Goal: Task Accomplishment & Management: Manage account settings

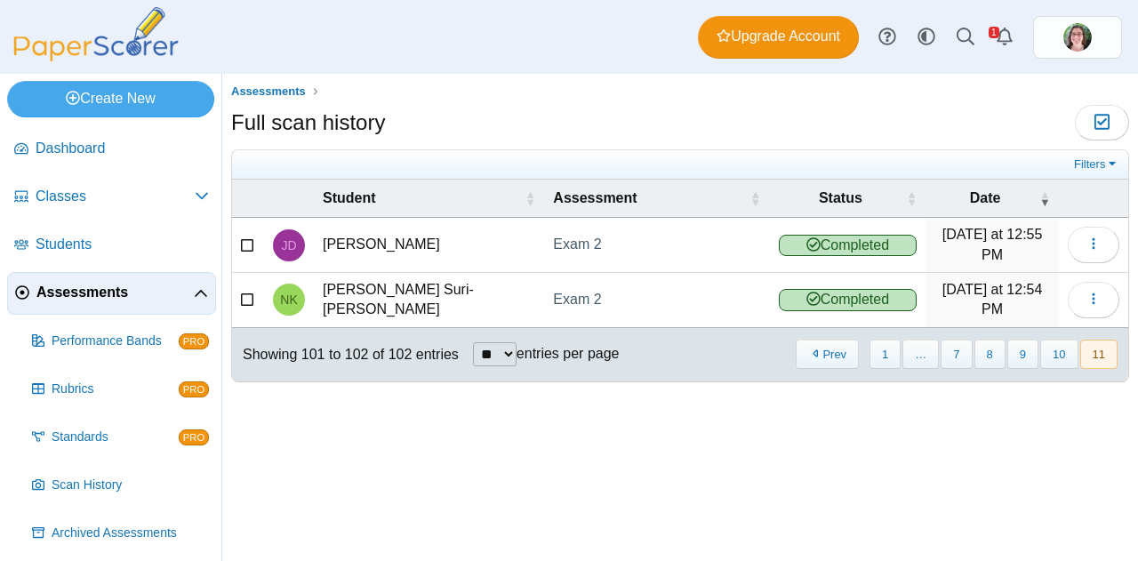
click at [102, 291] on span "Assessments" at bounding box center [114, 293] width 157 height 20
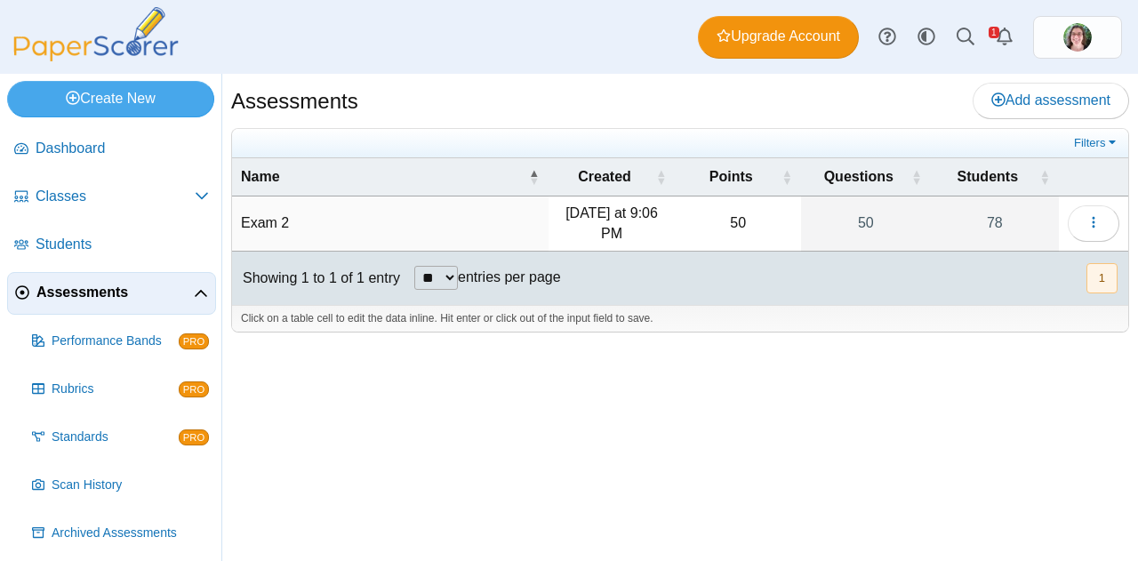
click at [139, 30] on img at bounding box center [96, 34] width 178 height 54
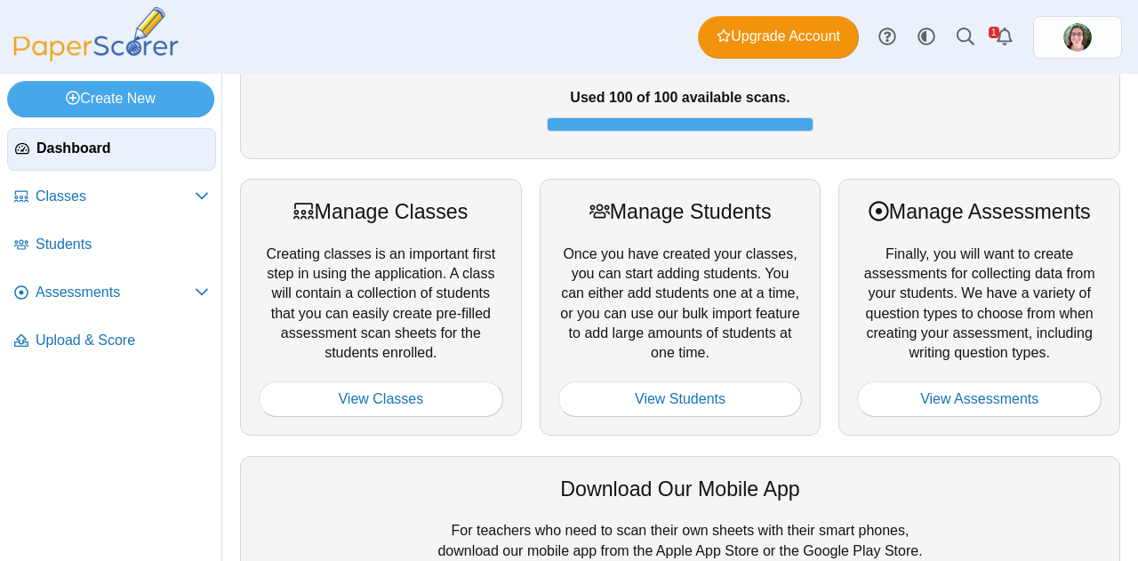
scroll to position [139, 0]
click at [935, 385] on link "View Assessments" at bounding box center [979, 400] width 245 height 36
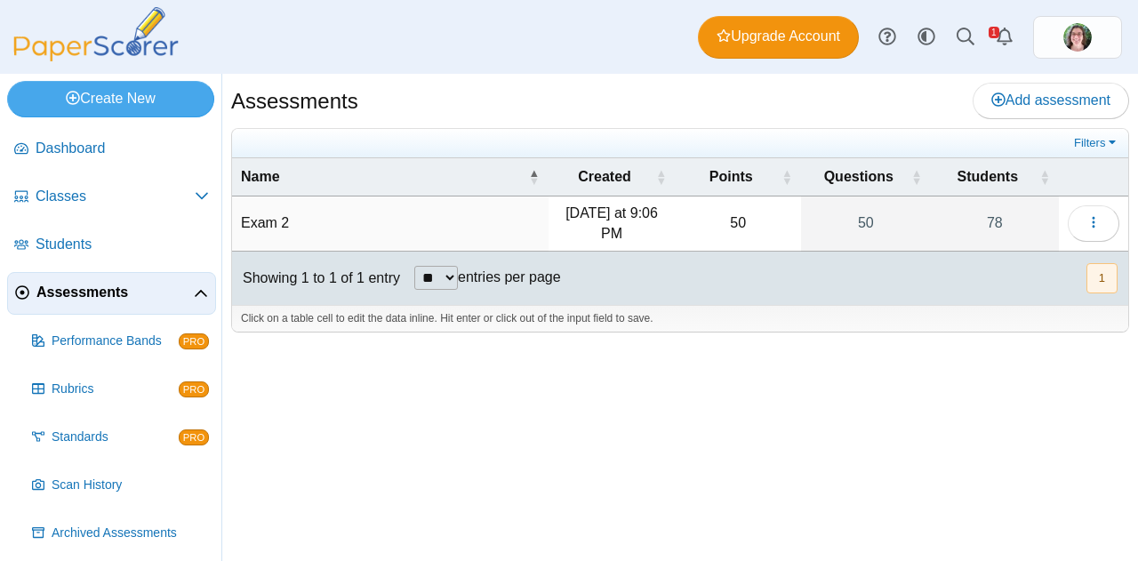
click at [82, 43] on img at bounding box center [96, 34] width 178 height 54
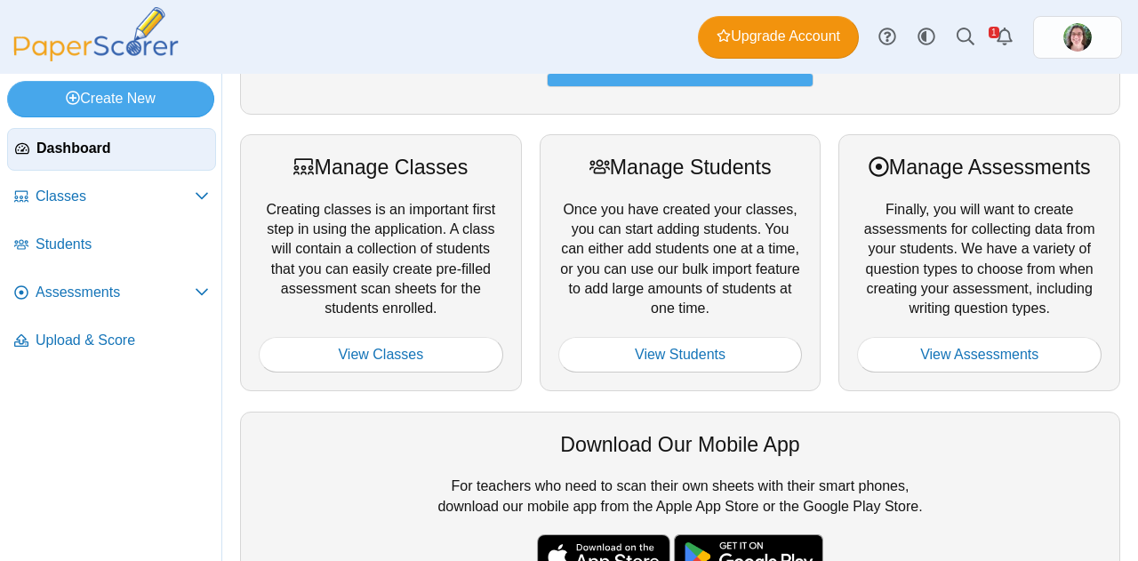
scroll to position [190, 0]
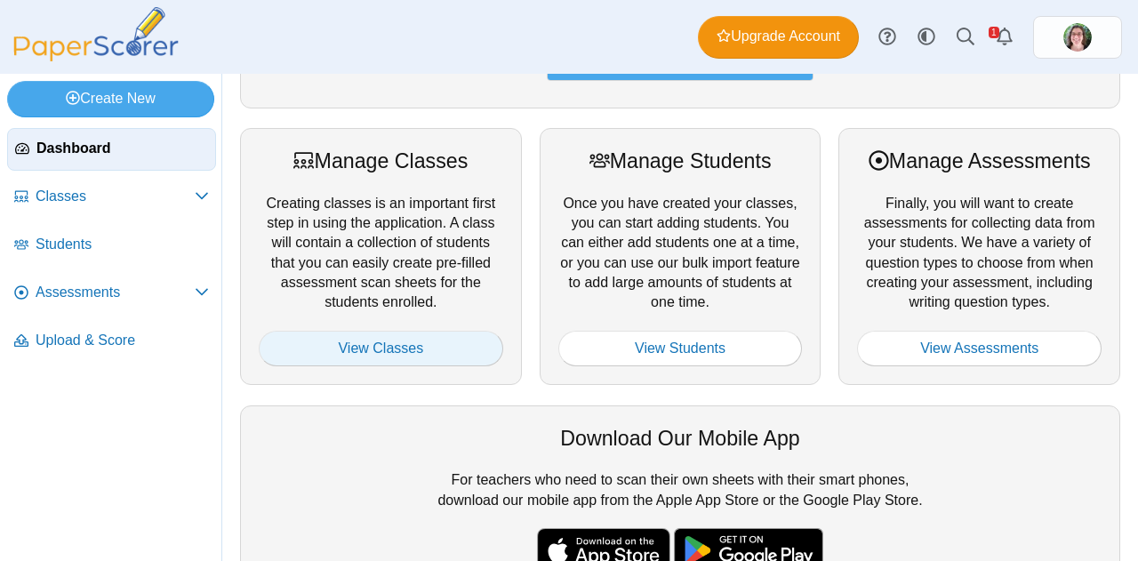
click at [367, 351] on link "View Classes" at bounding box center [381, 349] width 245 height 36
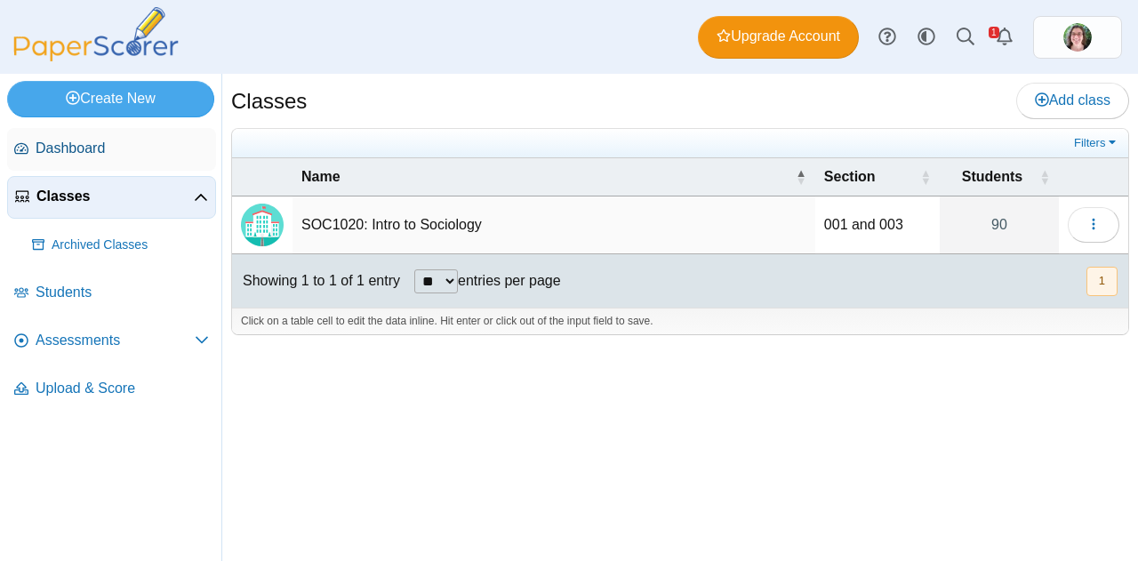
click at [79, 142] on span "Dashboard" at bounding box center [122, 149] width 173 height 20
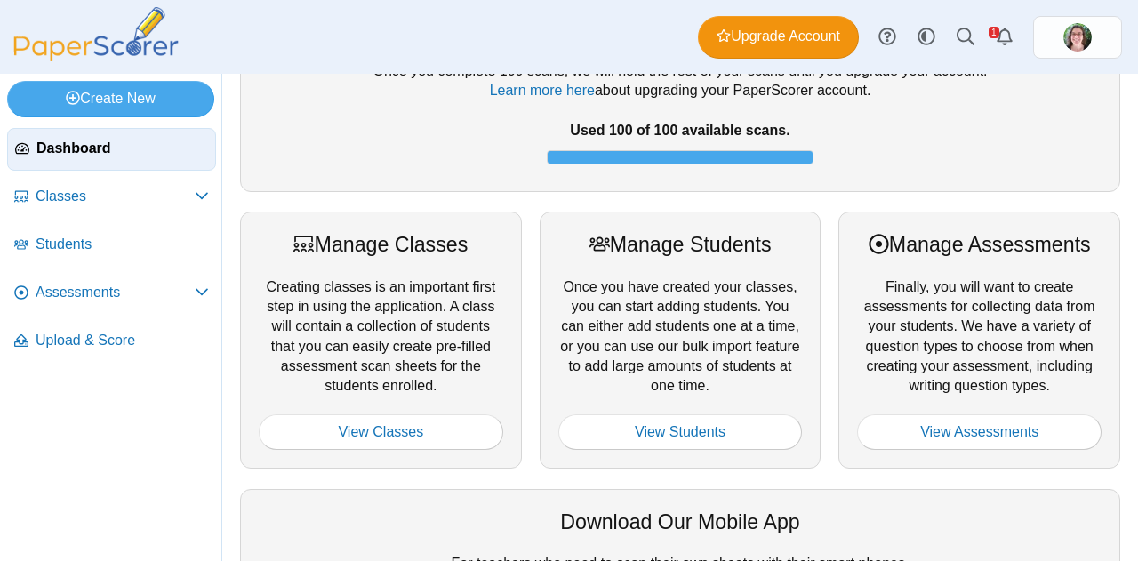
scroll to position [139, 0]
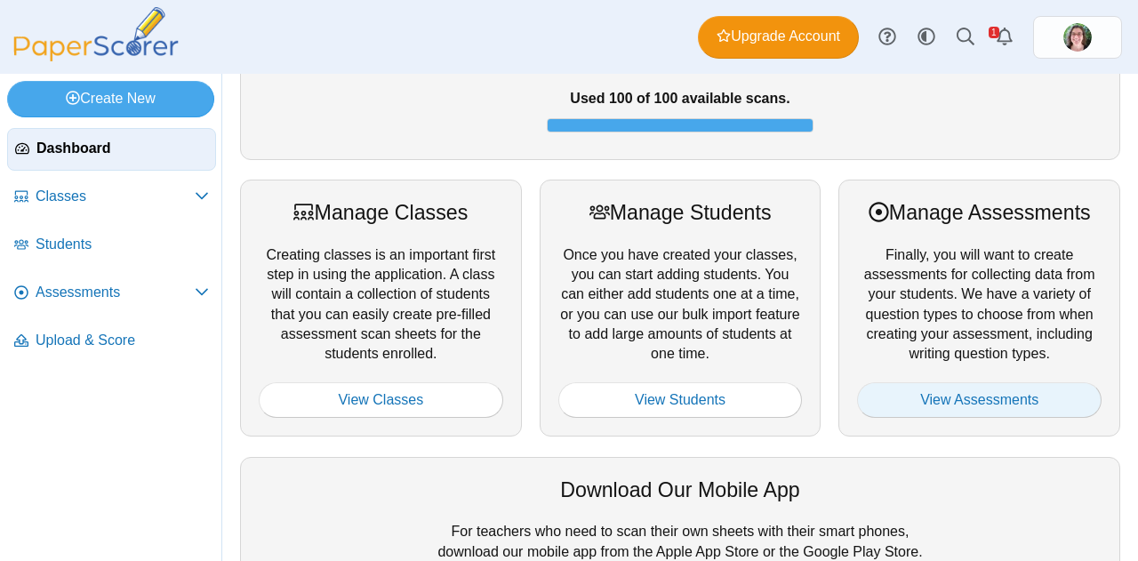
click at [922, 395] on link "View Assessments" at bounding box center [979, 400] width 245 height 36
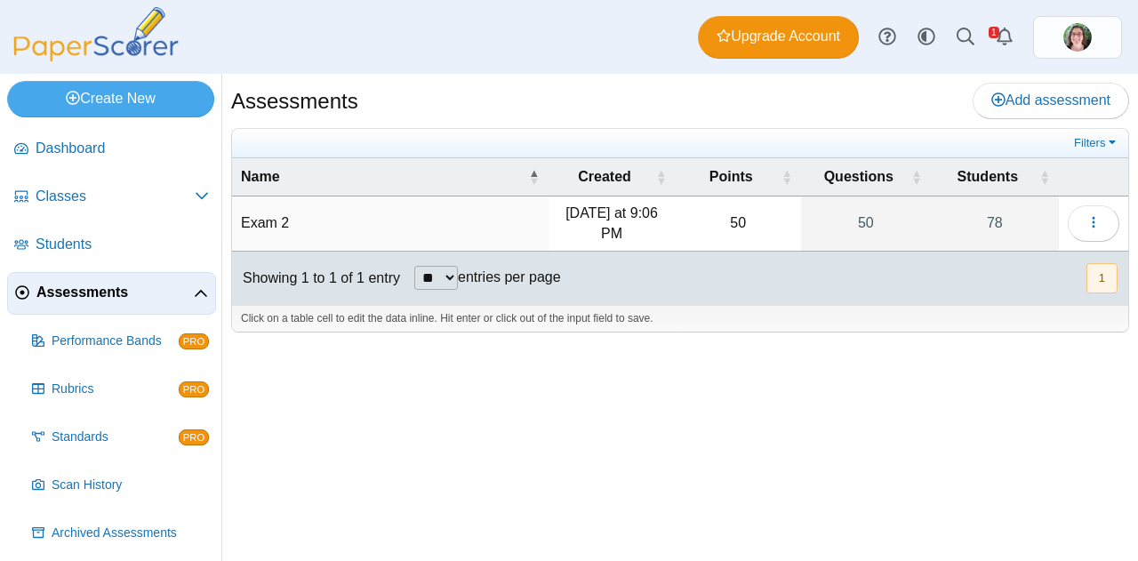
click at [457, 272] on select "** ** ** ***" at bounding box center [436, 278] width 44 height 24
click at [414, 266] on select "** ** ** ***" at bounding box center [436, 278] width 44 height 24
click at [453, 277] on select "** ** ** ***" at bounding box center [436, 278] width 44 height 24
select select "**"
click at [414, 266] on select "** ** ** ***" at bounding box center [436, 278] width 44 height 24
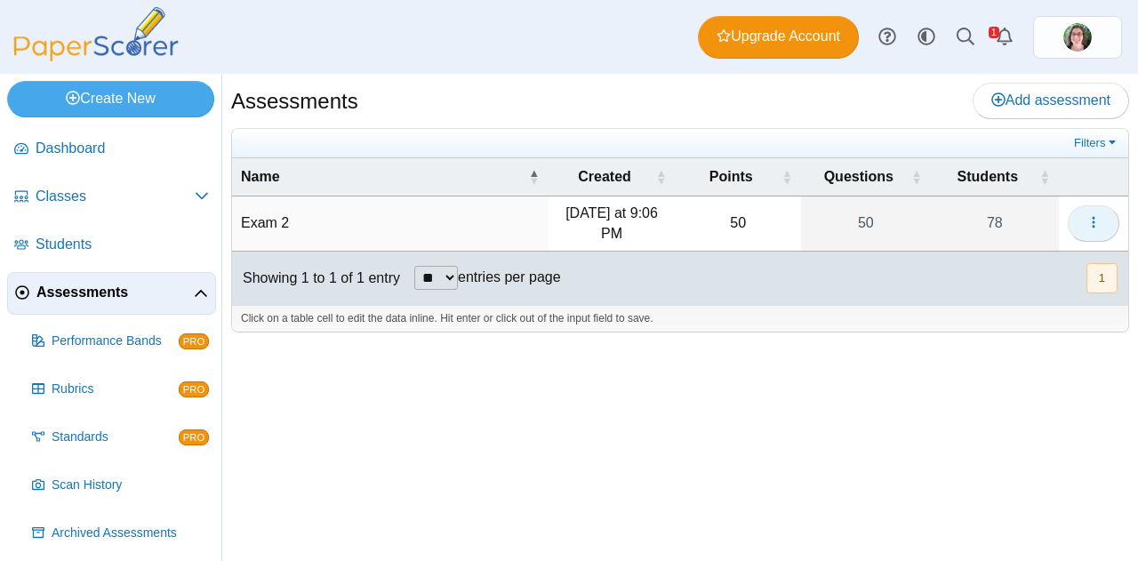
click at [1086, 230] on button "button" at bounding box center [1094, 223] width 52 height 36
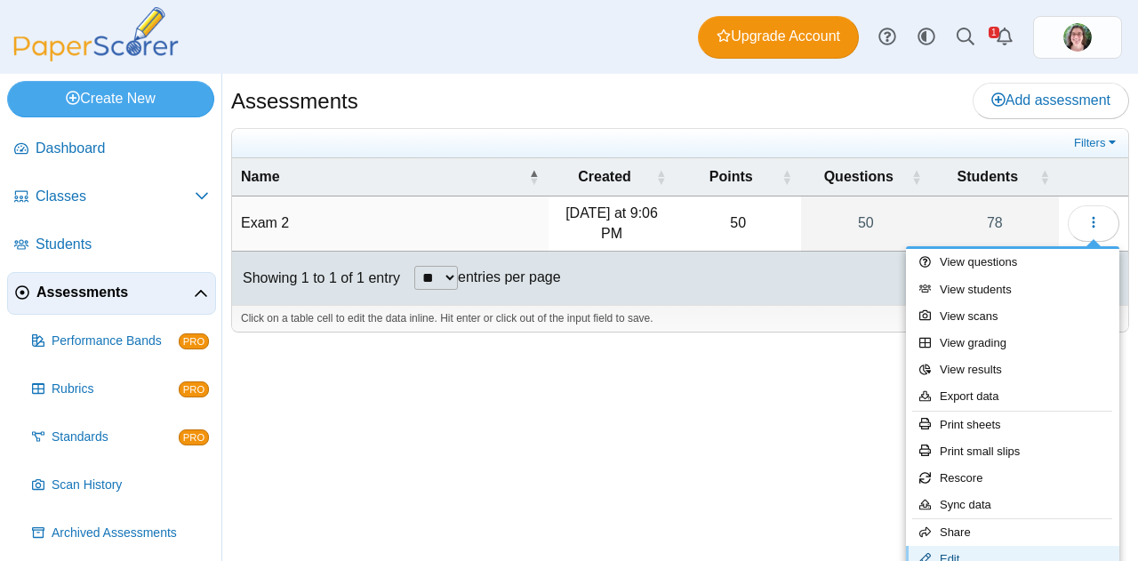
click at [952, 556] on link "Edit" at bounding box center [1012, 559] width 213 height 27
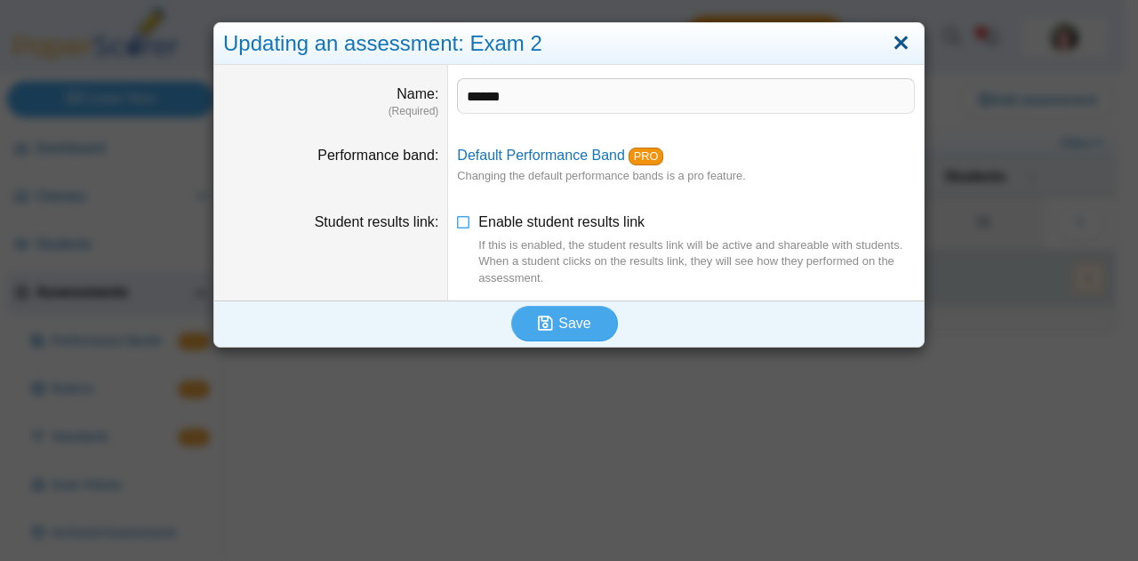
click at [893, 44] on link "Close" at bounding box center [901, 43] width 28 height 30
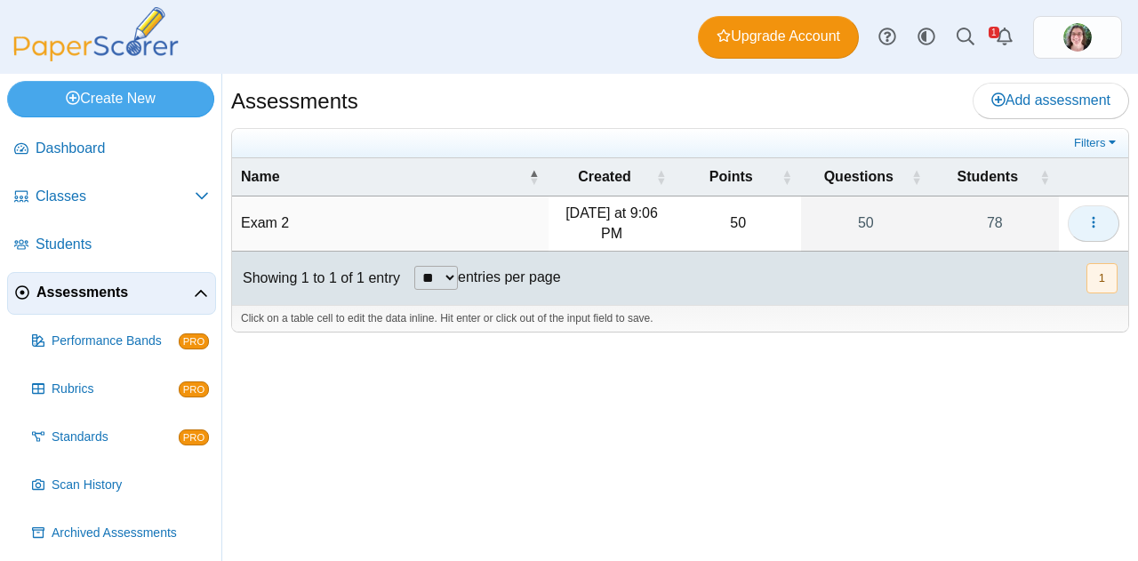
click at [1094, 223] on icon "button" at bounding box center [1094, 222] width 14 height 14
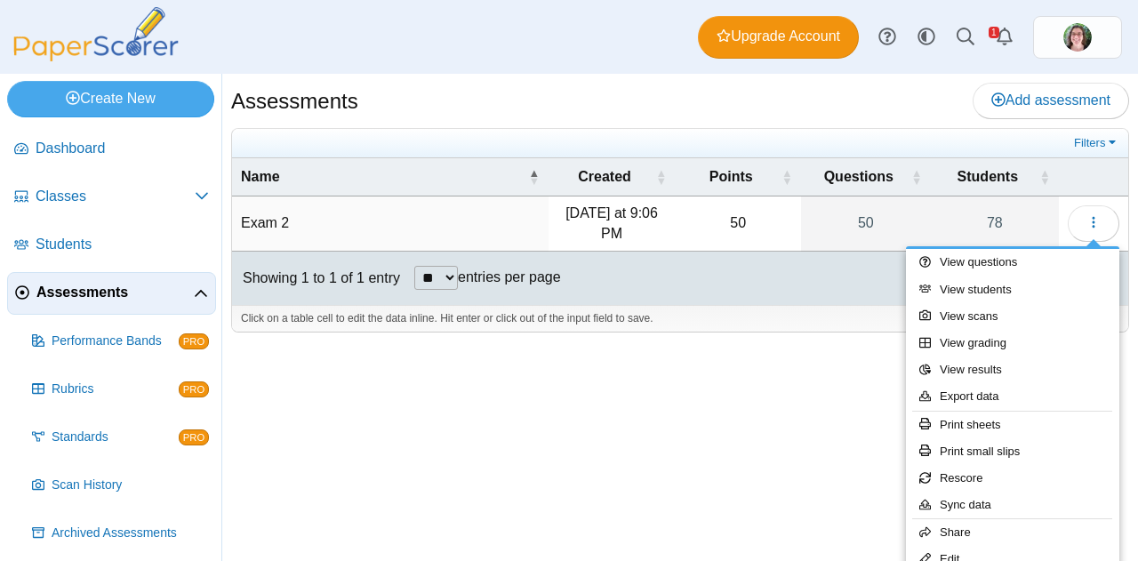
click at [612, 411] on div "Assessments Add assessment 50" at bounding box center [680, 317] width 916 height 487
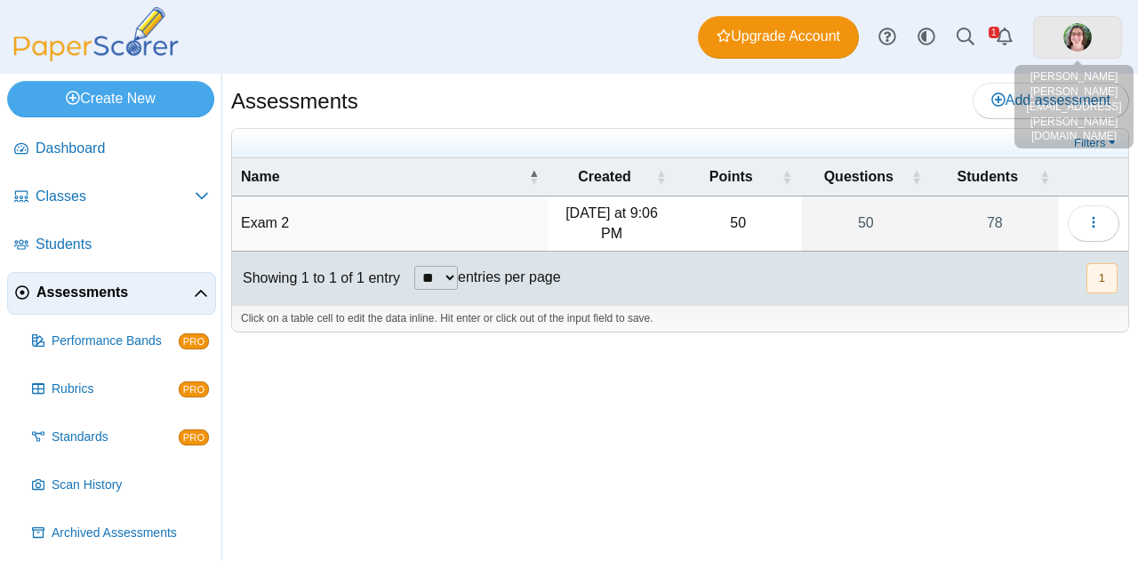
click at [1049, 35] on link at bounding box center [1077, 37] width 89 height 43
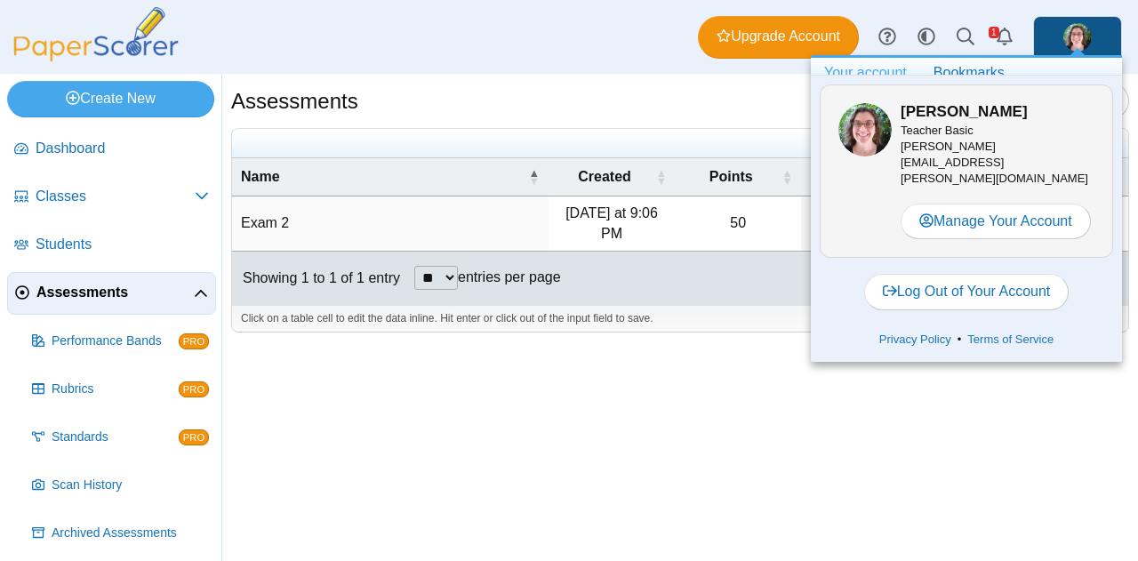
click at [806, 424] on div "Assessments Add assessment 50" at bounding box center [680, 317] width 916 height 487
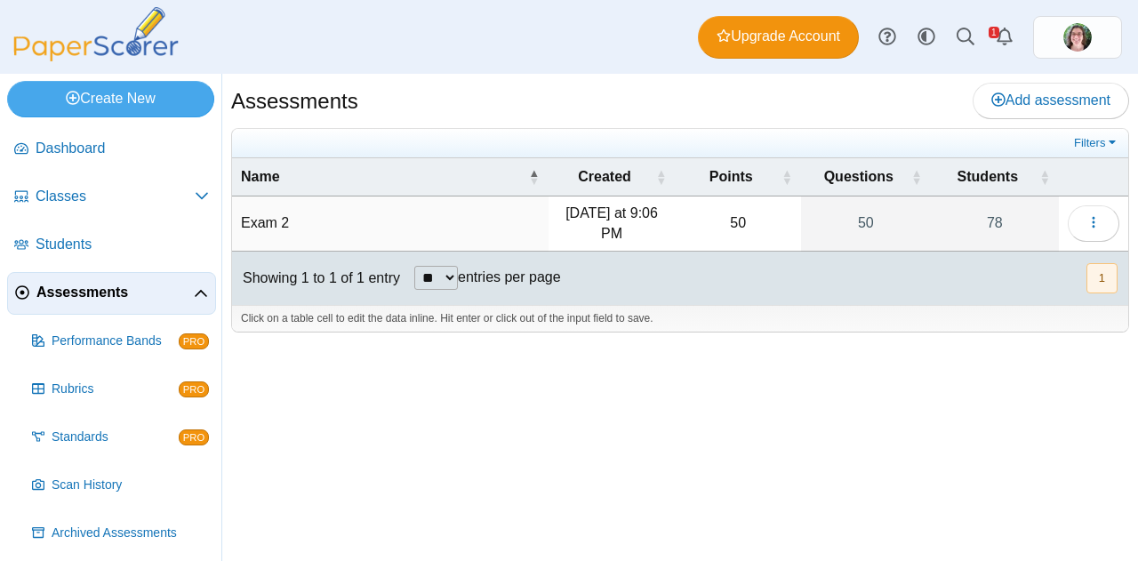
scroll to position [52, 0]
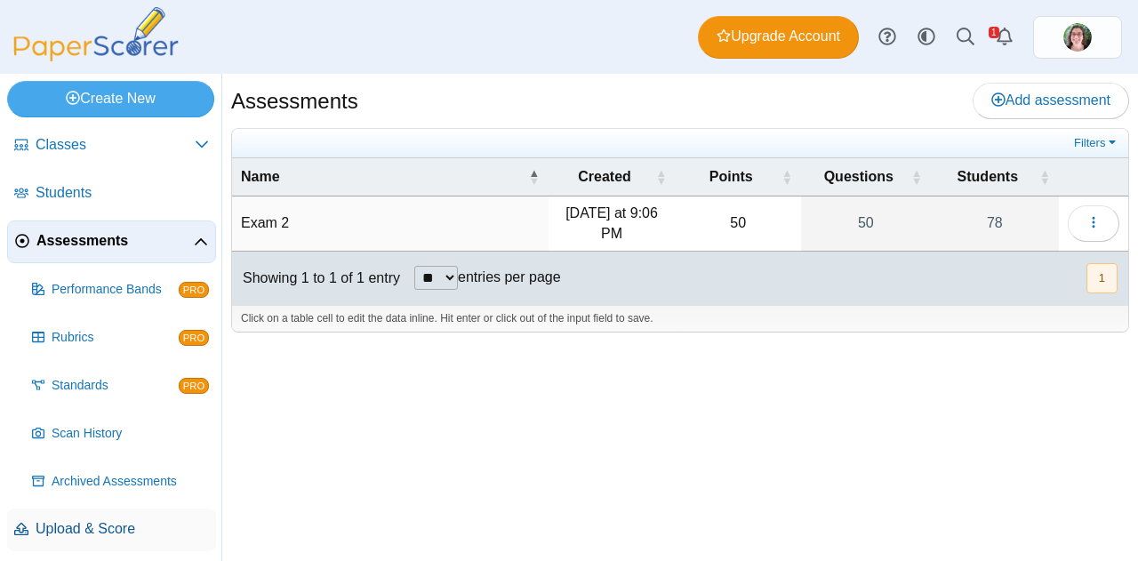
click at [82, 526] on span "Upload & Score" at bounding box center [122, 529] width 173 height 20
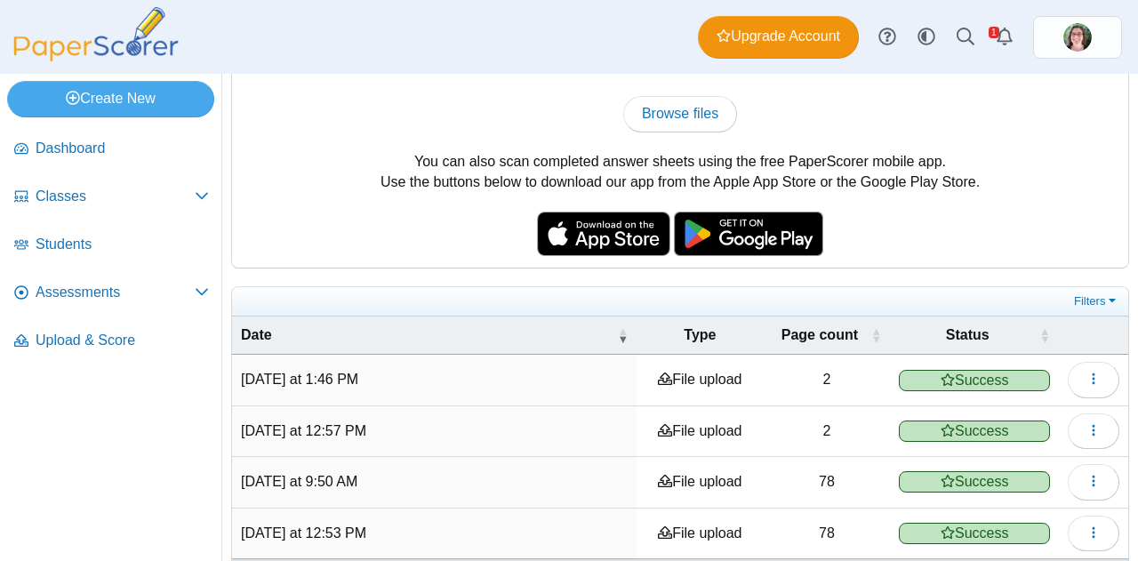
scroll to position [174, 0]
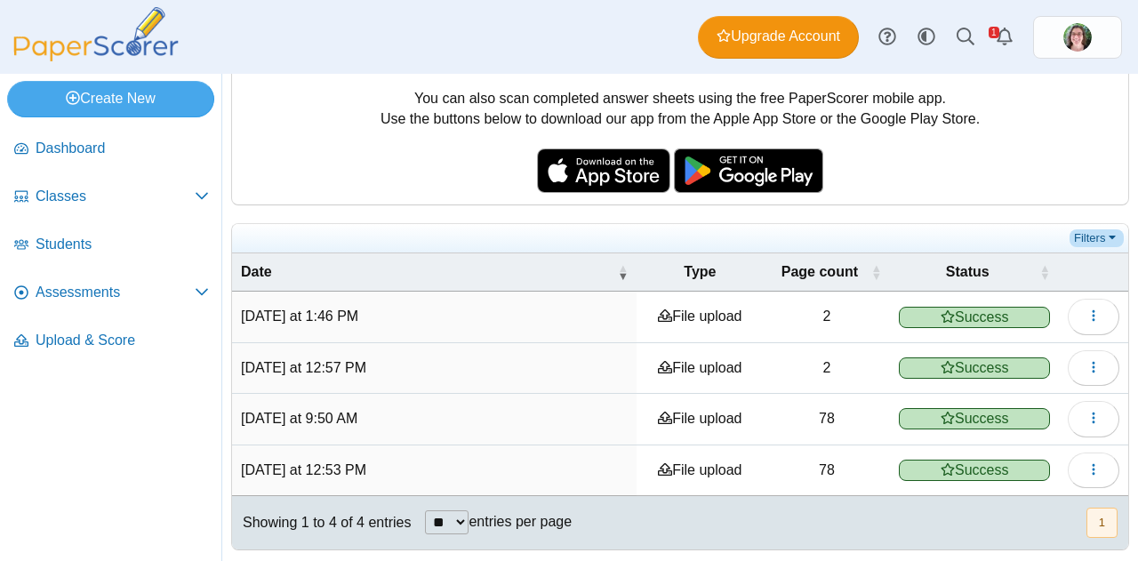
click at [1087, 238] on link "Filters" at bounding box center [1097, 238] width 54 height 18
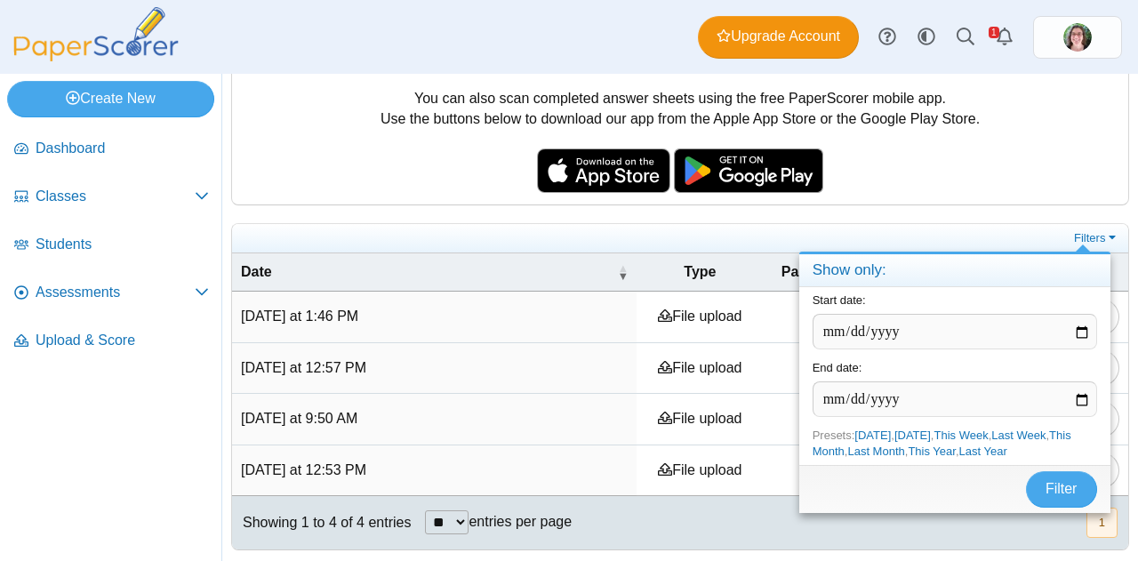
click at [957, 166] on div "You can scan completed answer sheets using any standard scanner. If your scanne…" at bounding box center [680, 76] width 896 height 256
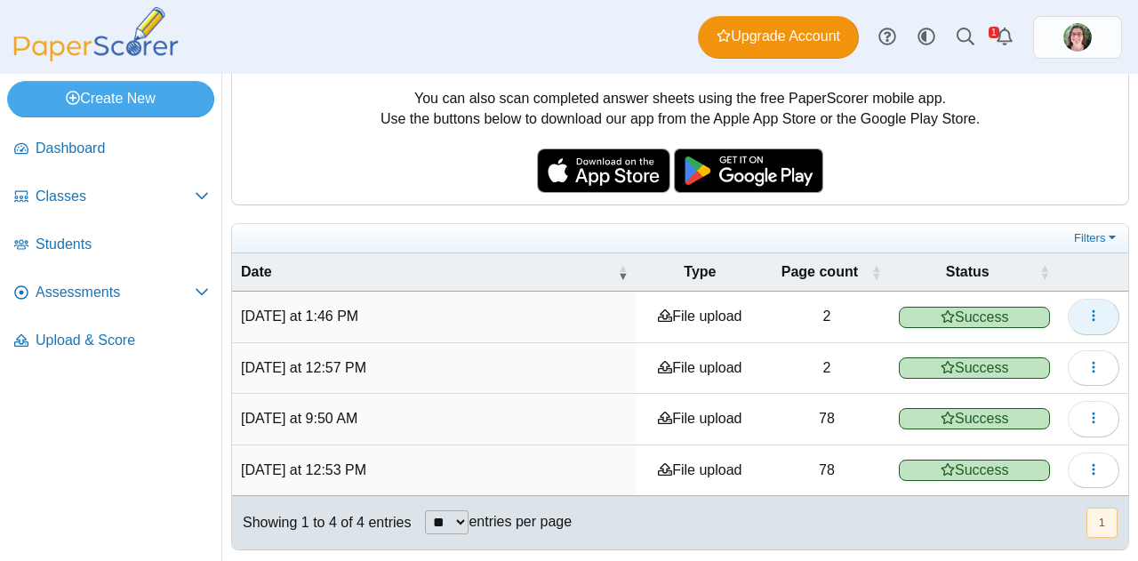
click at [1087, 314] on icon "button" at bounding box center [1094, 316] width 14 height 14
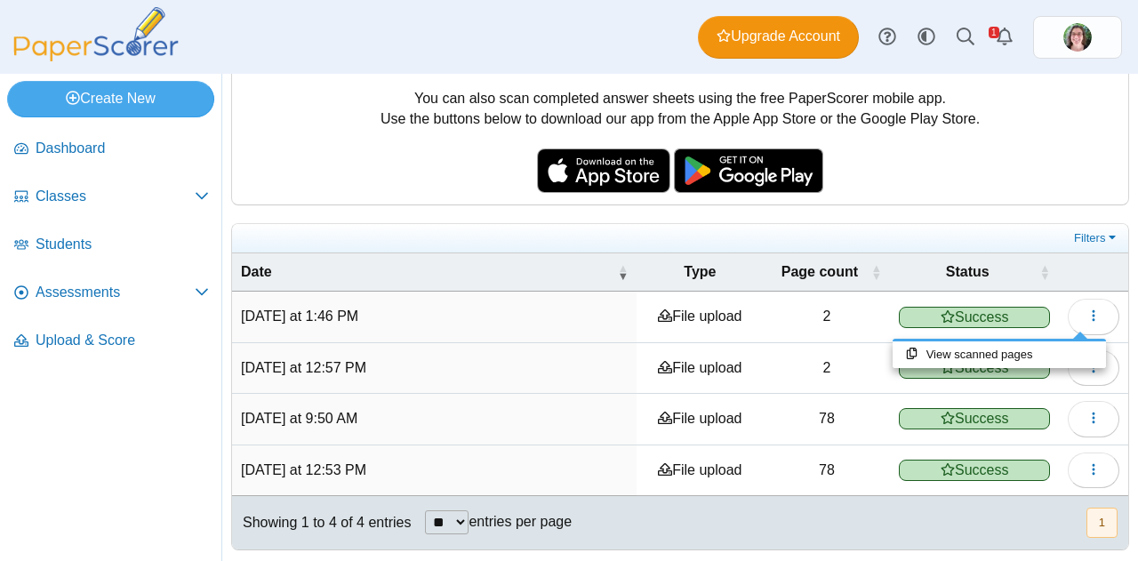
click at [956, 178] on div "You can scan completed answer sheets using any standard scanner. If your scanne…" at bounding box center [680, 76] width 896 height 256
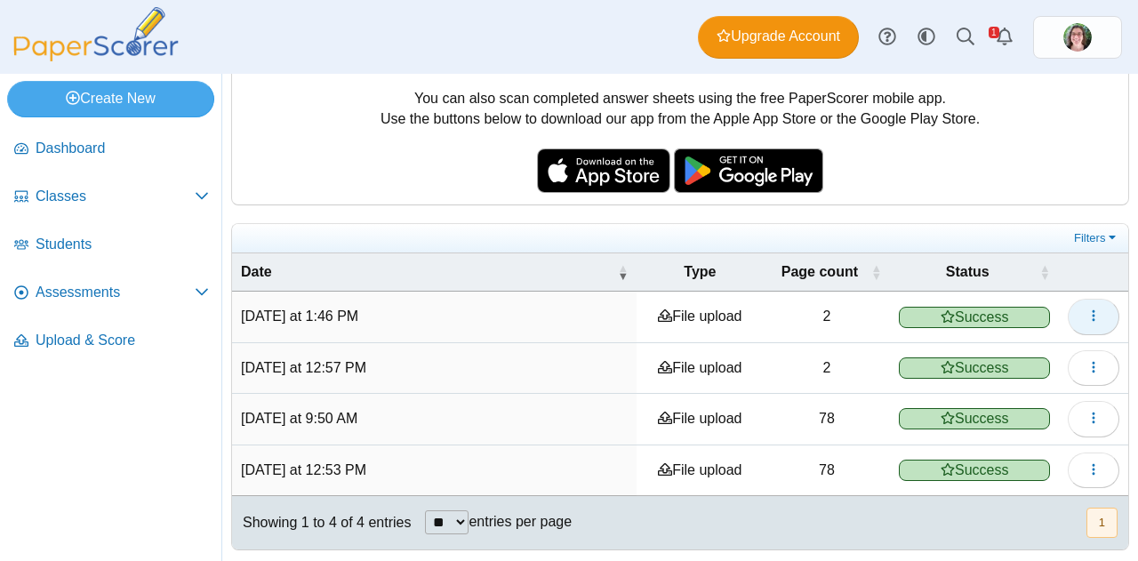
click at [1087, 309] on icon "button" at bounding box center [1094, 316] width 14 height 14
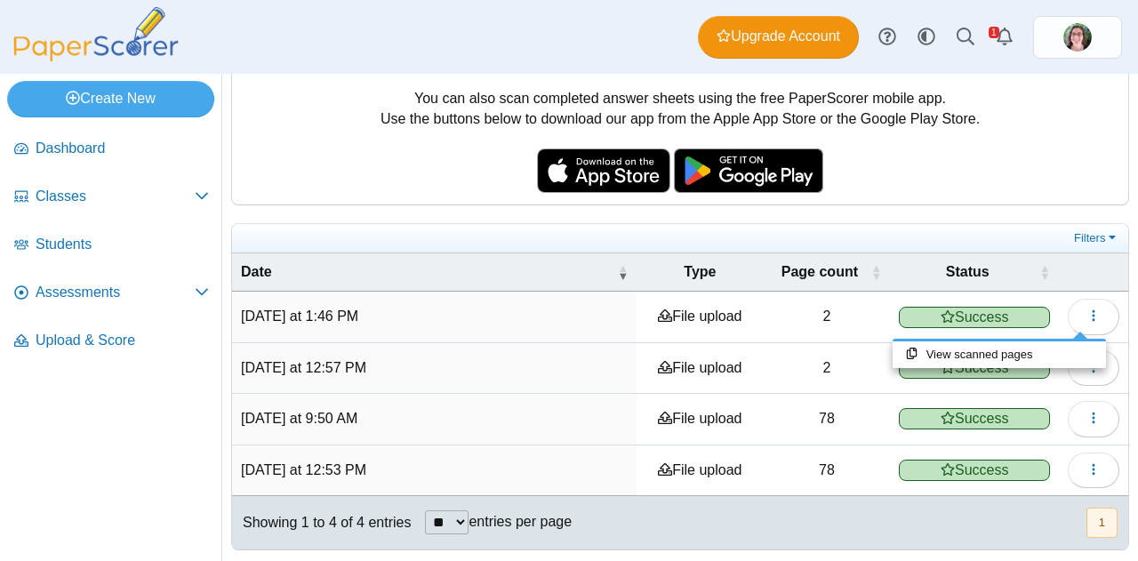
click at [907, 179] on div "You can scan completed answer sheets using any standard scanner. If your scanne…" at bounding box center [680, 76] width 896 height 256
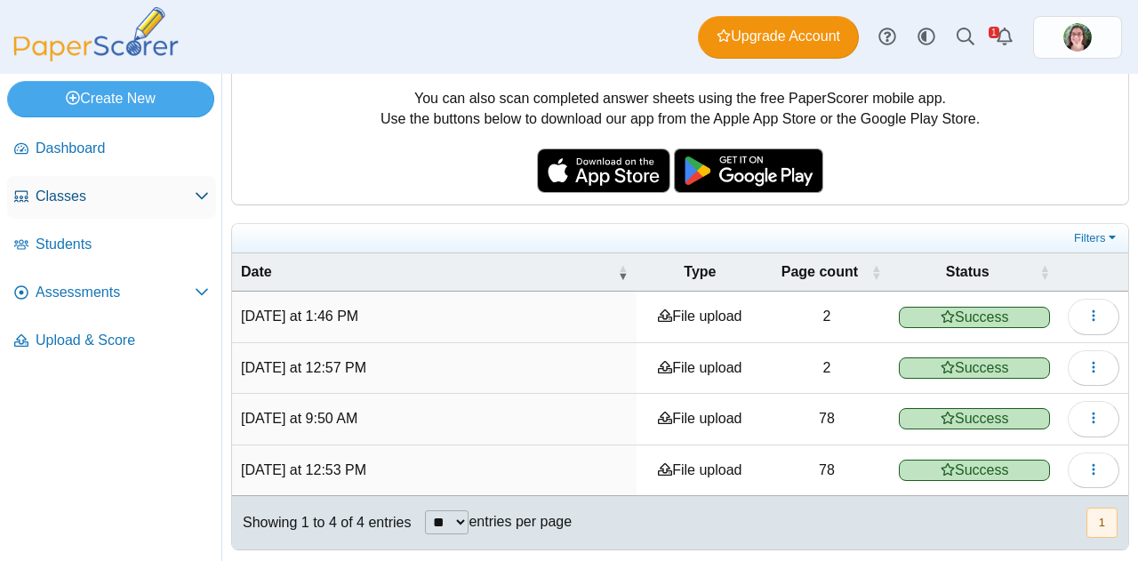
click at [195, 201] on icon at bounding box center [202, 196] width 14 height 14
click at [143, 198] on span "Classes" at bounding box center [115, 197] width 159 height 20
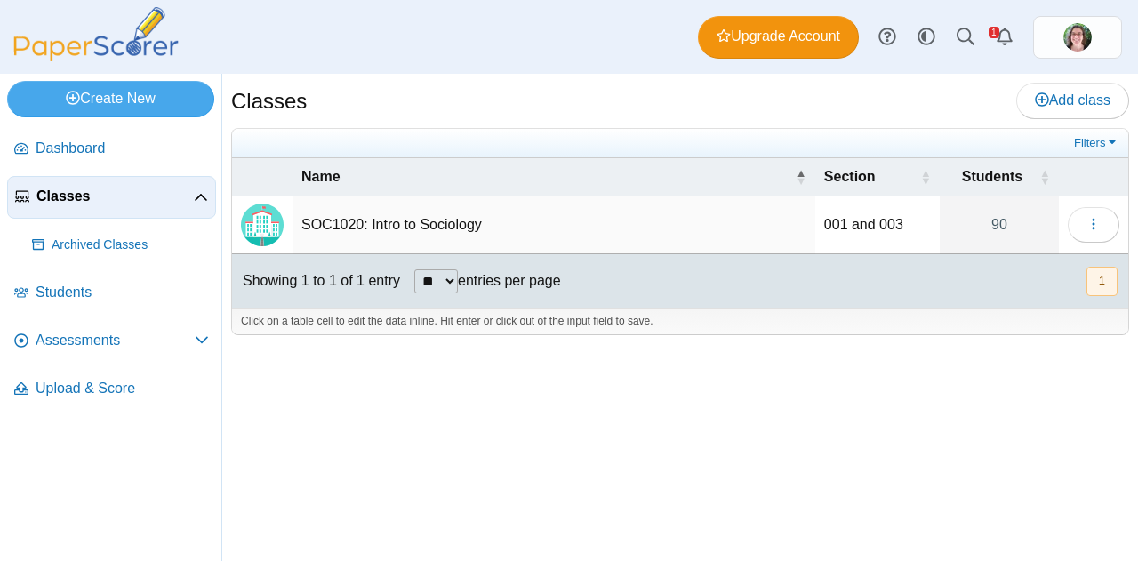
click at [629, 211] on td "SOC1020: Intro to Sociology" at bounding box center [554, 226] width 523 height 58
click at [436, 224] on input "**********" at bounding box center [553, 225] width 504 height 36
click at [733, 351] on div "Classes Add class Filters 90" at bounding box center [680, 317] width 916 height 487
click at [1081, 221] on button "button" at bounding box center [1094, 225] width 52 height 36
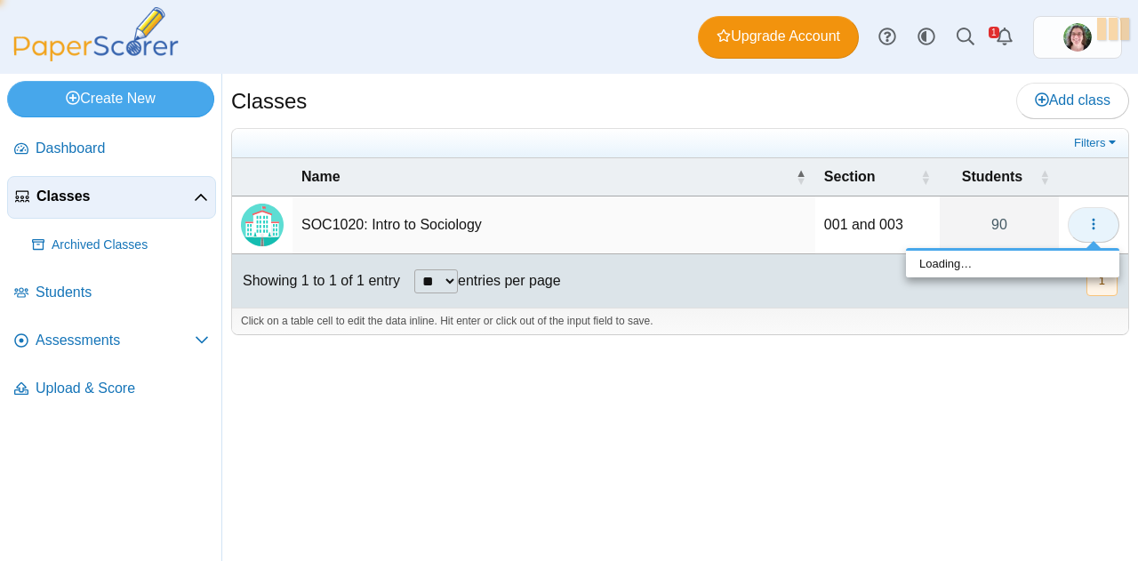
click at [1081, 221] on button "button" at bounding box center [1094, 225] width 52 height 36
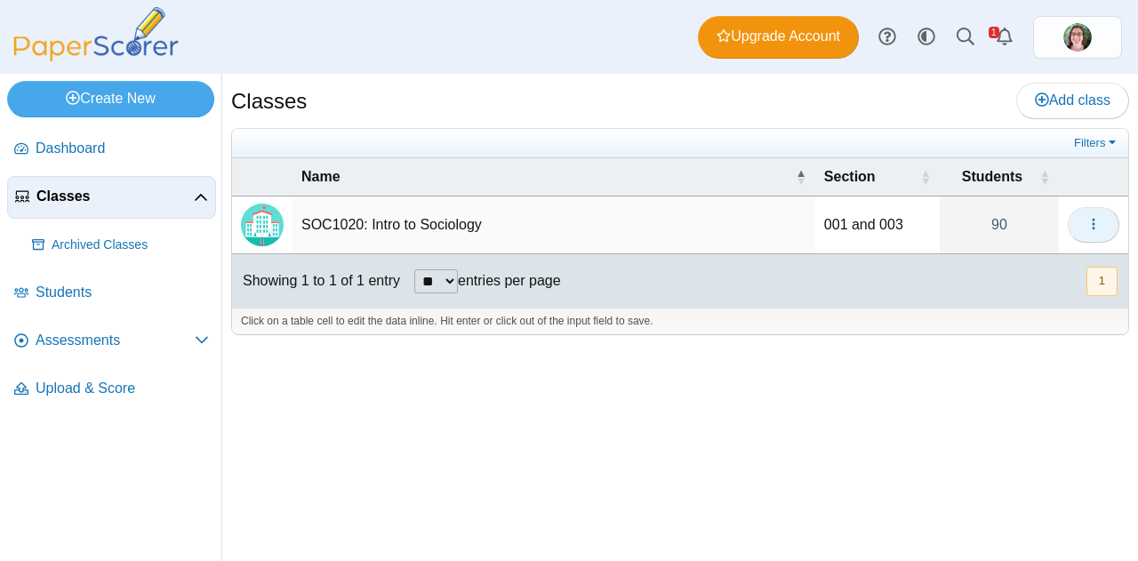
click at [1095, 220] on icon "button" at bounding box center [1094, 224] width 14 height 14
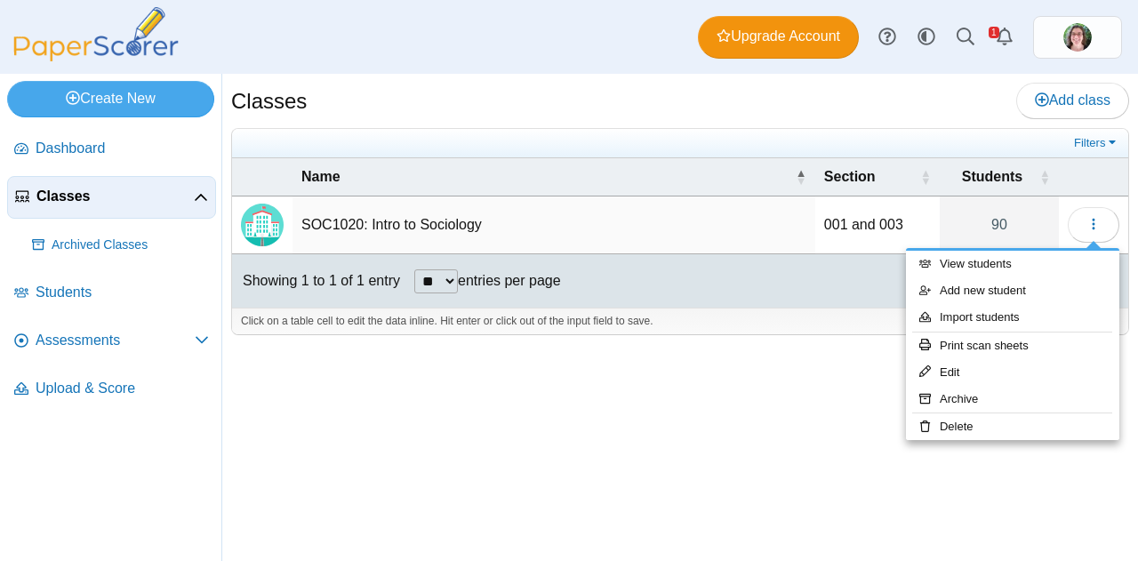
click at [631, 421] on div "Classes Add class Filters 90" at bounding box center [680, 317] width 916 height 487
